Goal: Task Accomplishment & Management: Manage account settings

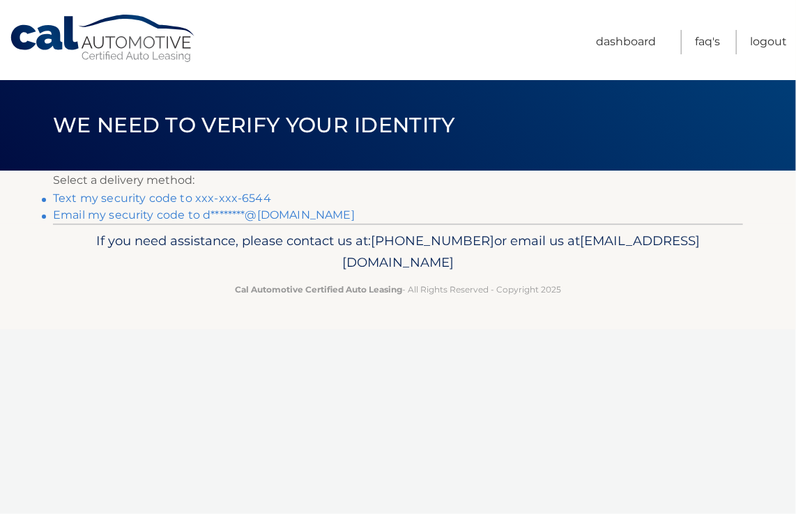
drag, startPoint x: 187, startPoint y: 190, endPoint x: 182, endPoint y: 198, distance: 10.1
click at [187, 190] on li "Text my security code to xxx-xxx-6544" at bounding box center [398, 198] width 690 height 17
click at [179, 202] on link "Text my security code to xxx-xxx-6544" at bounding box center [162, 198] width 218 height 13
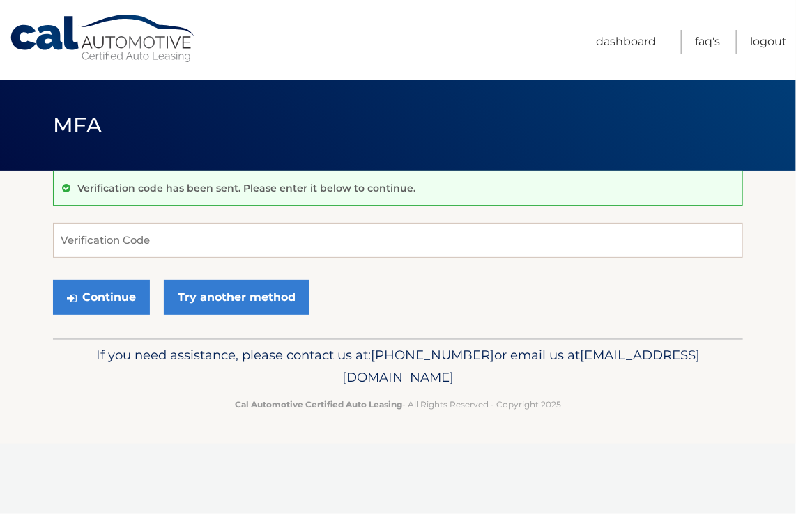
click at [216, 221] on div "Verification code has been sent. Please enter it below to continue. Verificatio…" at bounding box center [398, 255] width 690 height 168
click at [220, 241] on input "Verification Code" at bounding box center [398, 240] width 690 height 35
click at [98, 296] on button "Continue" at bounding box center [101, 297] width 97 height 35
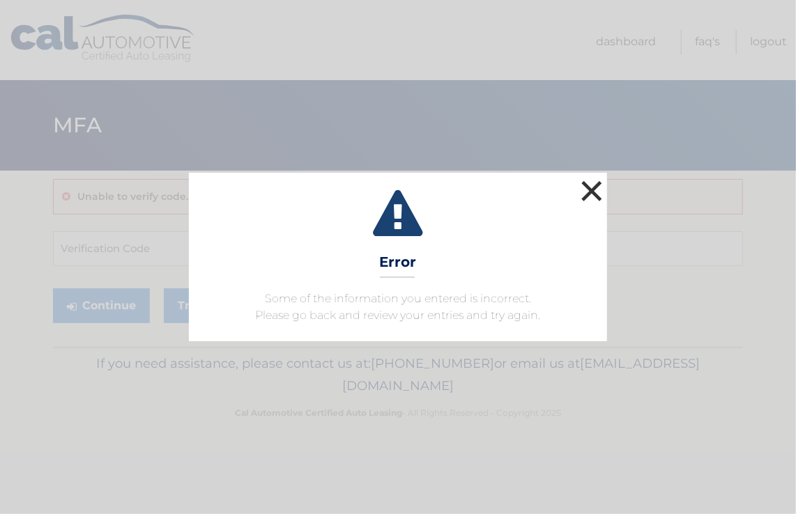
click at [602, 191] on button "×" at bounding box center [592, 191] width 28 height 28
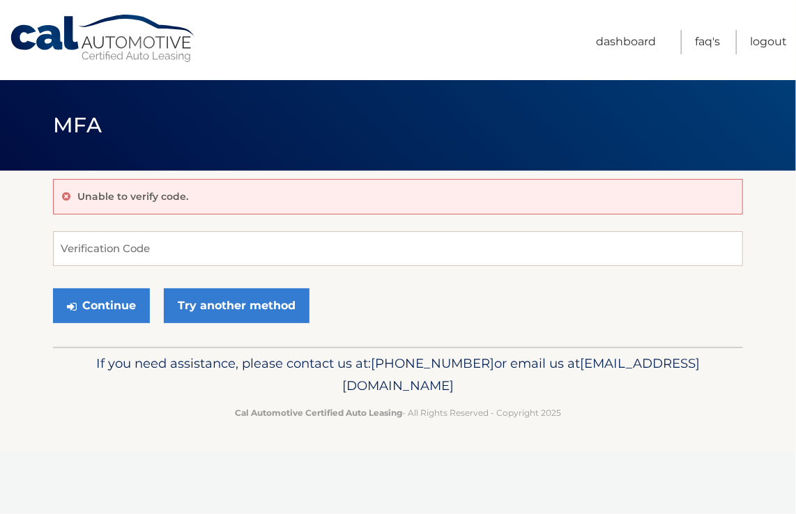
click at [187, 188] on div "Unable to verify code." at bounding box center [398, 197] width 690 height 36
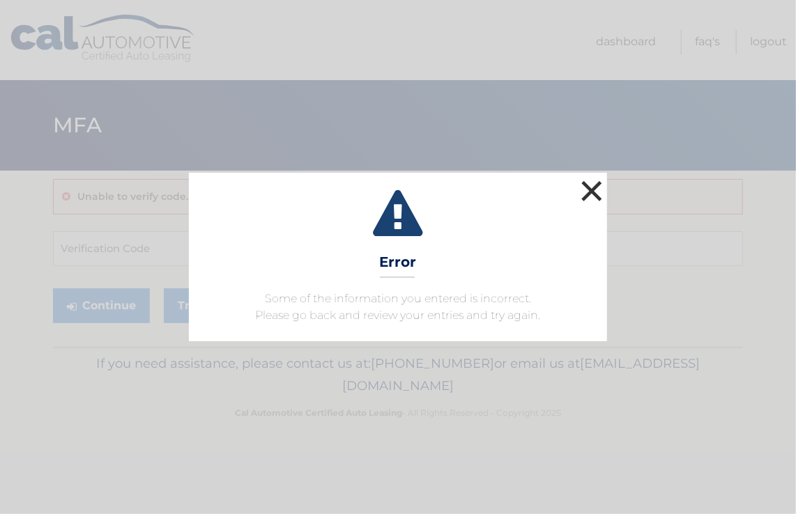
click at [589, 186] on button "×" at bounding box center [592, 191] width 28 height 28
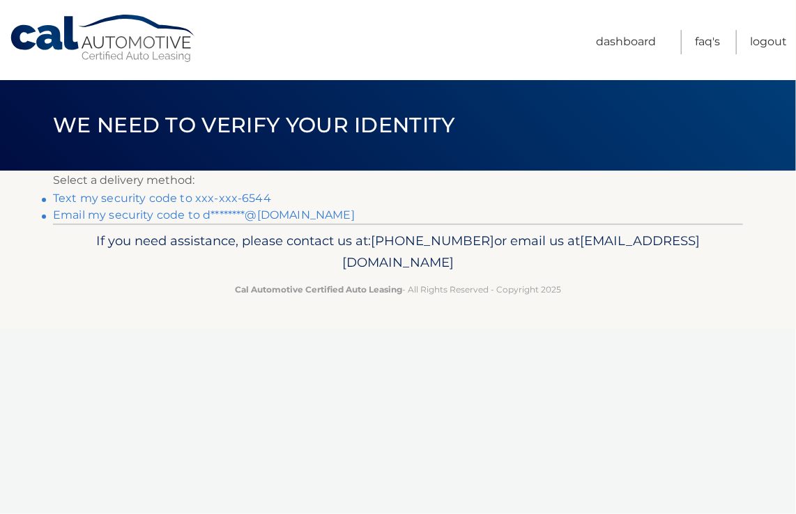
click at [213, 197] on link "Text my security code to xxx-xxx-6544" at bounding box center [162, 198] width 218 height 13
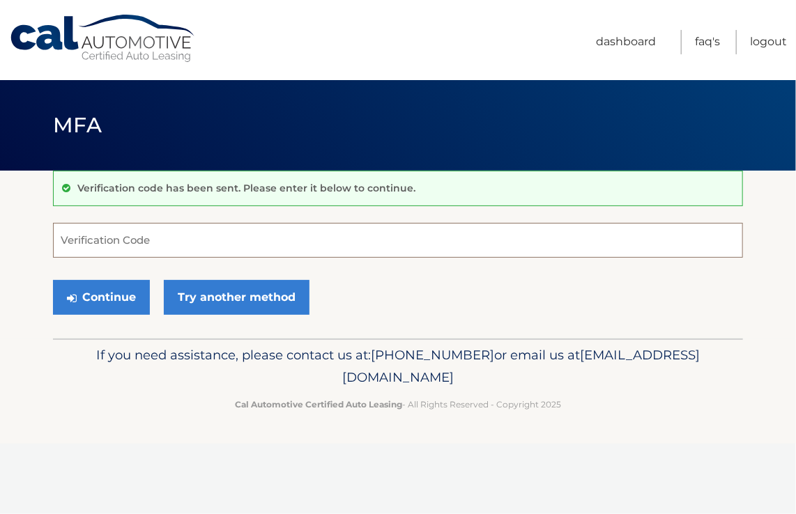
click at [190, 251] on input "Verification Code" at bounding box center [398, 240] width 690 height 35
type input "611818"
click at [53, 280] on button "Continue" at bounding box center [101, 297] width 97 height 35
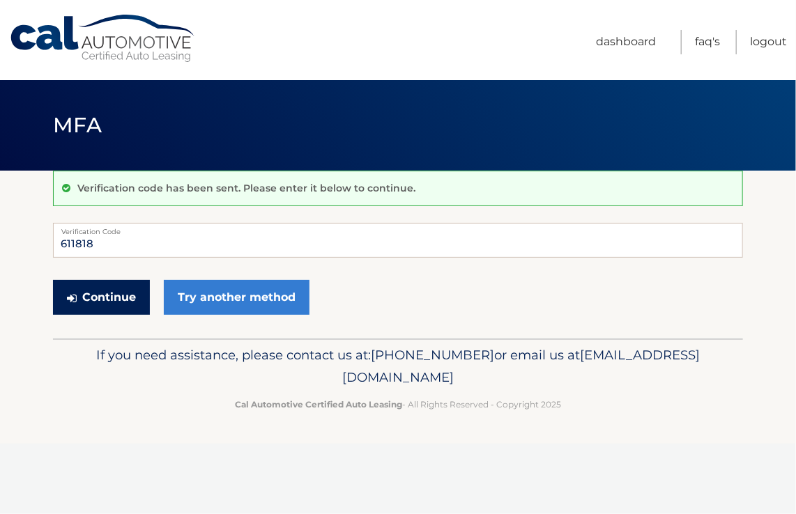
click at [107, 300] on button "Continue" at bounding box center [101, 297] width 97 height 35
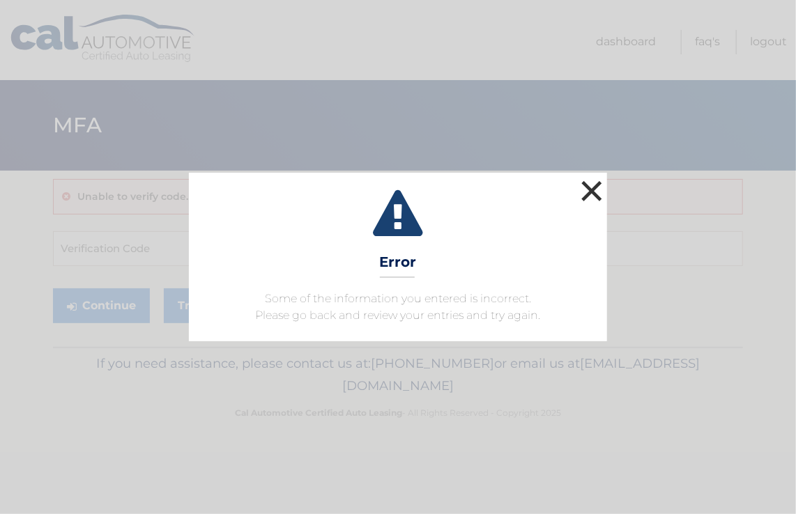
click at [602, 187] on button "×" at bounding box center [592, 191] width 28 height 28
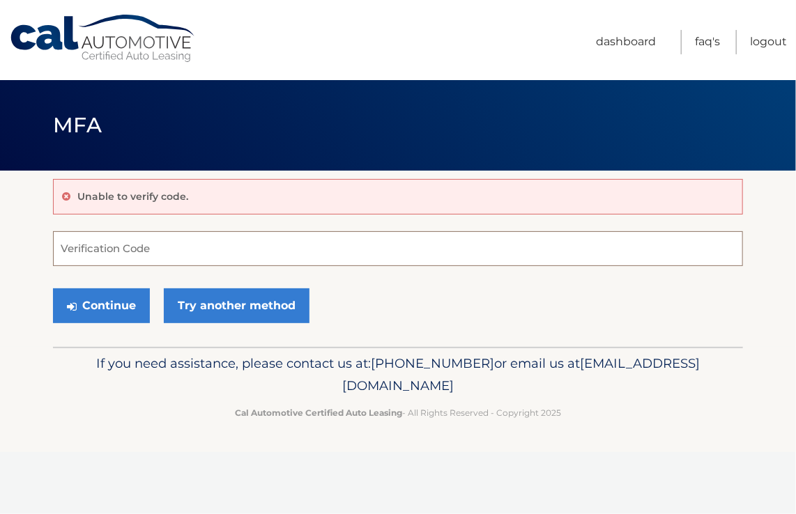
click at [237, 263] on input "Verification Code" at bounding box center [398, 248] width 690 height 35
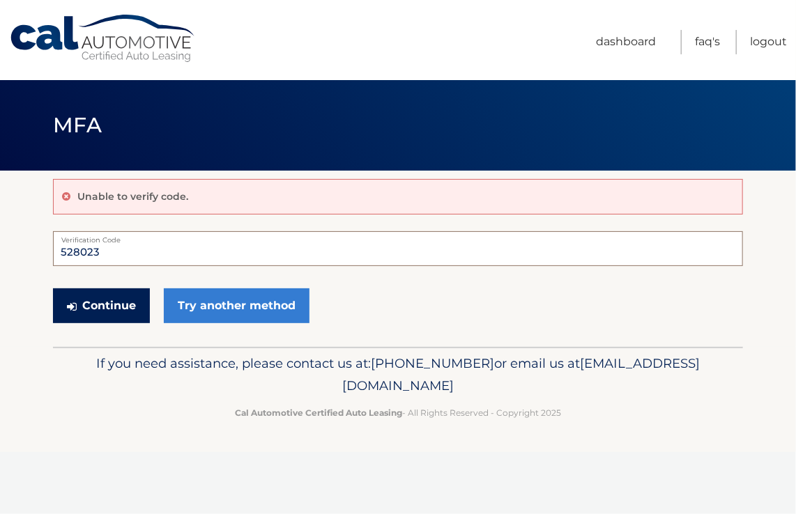
type input "528023"
click at [116, 311] on button "Continue" at bounding box center [101, 306] width 97 height 35
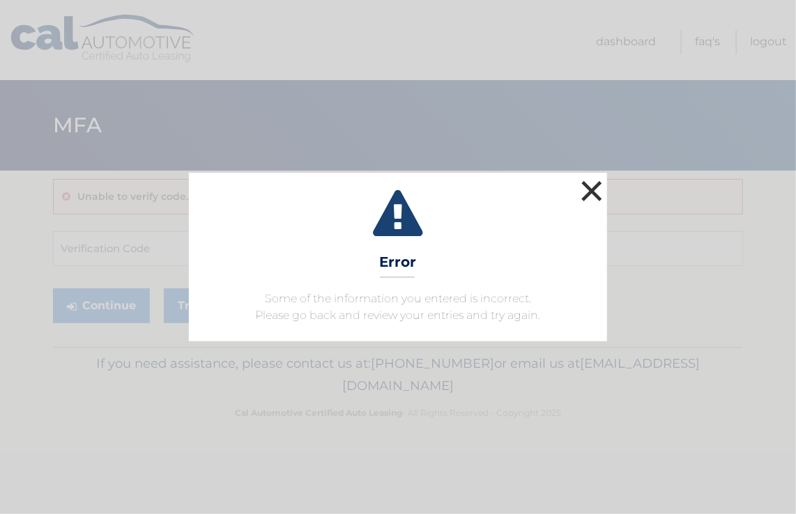
click at [590, 183] on button "×" at bounding box center [592, 191] width 28 height 28
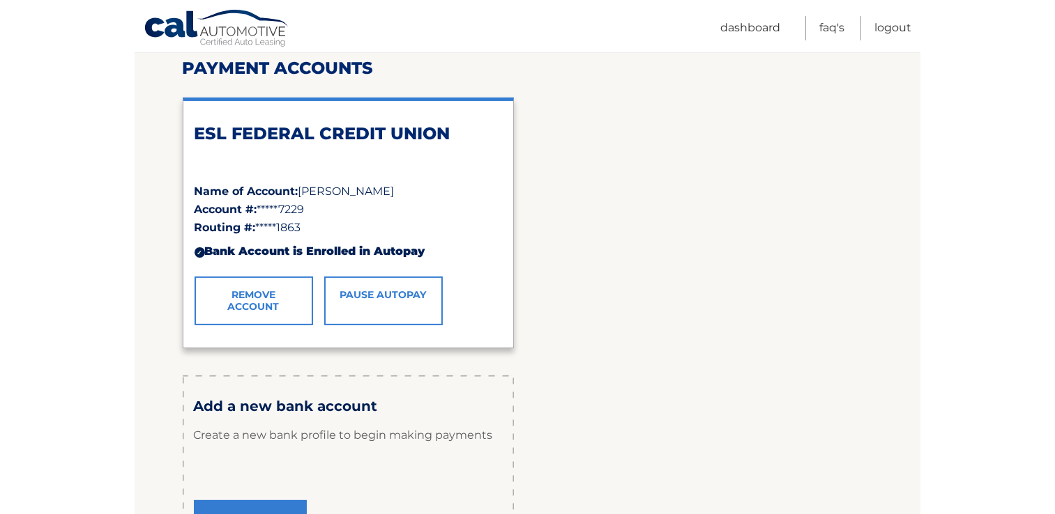
scroll to position [161, 0]
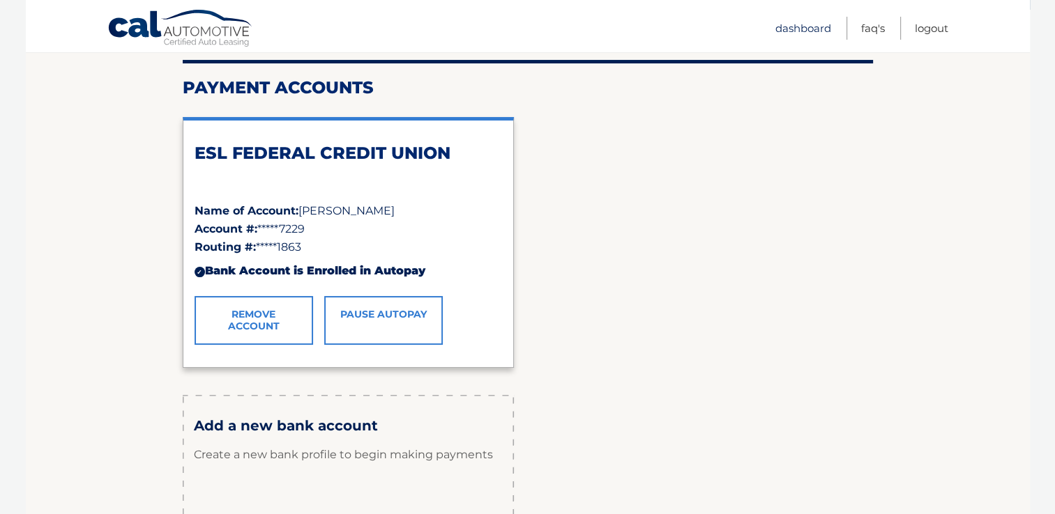
click at [785, 26] on link "Dashboard" at bounding box center [803, 28] width 56 height 23
